Goal: Task Accomplishment & Management: Use online tool/utility

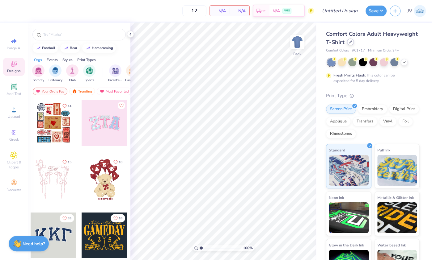
click at [349, 44] on div at bounding box center [350, 42] width 7 height 7
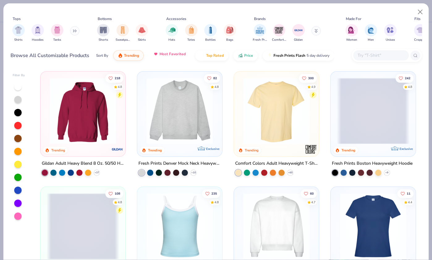
click at [172, 56] on span "Most Favorited" at bounding box center [172, 54] width 26 height 5
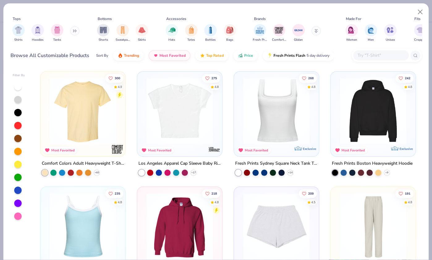
click at [96, 116] on img at bounding box center [83, 111] width 73 height 66
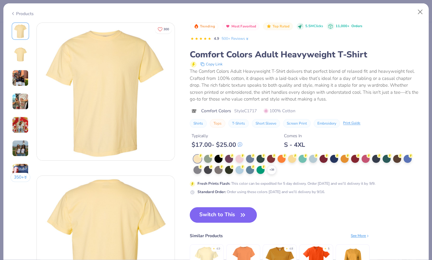
click at [226, 210] on button "Switch to This" at bounding box center [223, 214] width 67 height 15
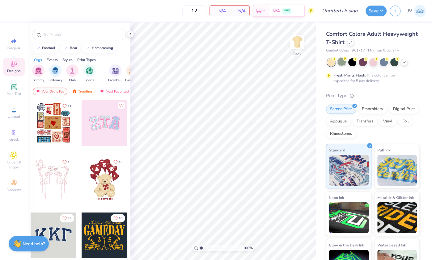
click at [340, 60] on div at bounding box center [341, 62] width 8 height 8
click at [404, 61] on icon at bounding box center [403, 61] width 5 height 5
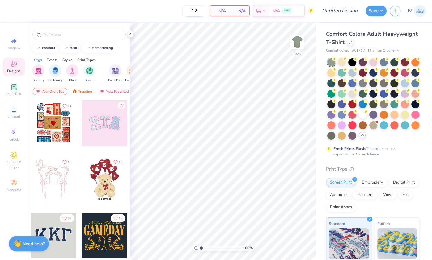
click at [196, 9] on input "12" at bounding box center [194, 10] width 24 height 11
click at [368, 63] on div at bounding box center [373, 98] width 92 height 81
click at [351, 62] on div at bounding box center [352, 62] width 8 height 8
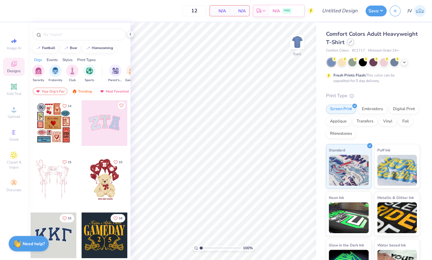
click at [350, 43] on icon at bounding box center [349, 41] width 3 height 3
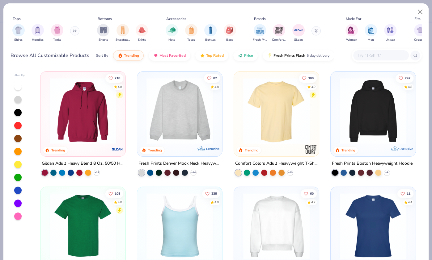
click at [366, 53] on input "text" at bounding box center [381, 55] width 48 height 7
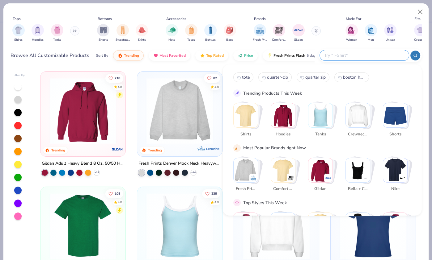
paste input "Gildan G500"
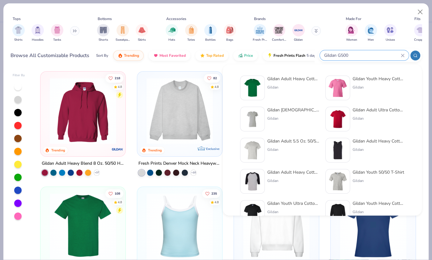
type input "Gildan G500"
click at [296, 82] on div "Gildan Adult Heavy Cotton T-Shirt Gildan" at bounding box center [293, 88] width 52 height 25
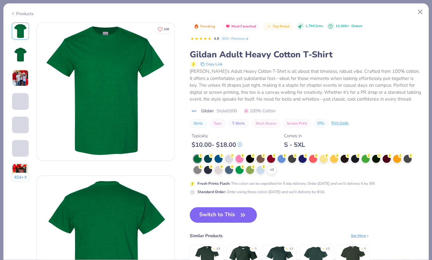
click at [235, 211] on button "Switch to This" at bounding box center [223, 214] width 67 height 15
